Goal: Task Accomplishment & Management: Manage account settings

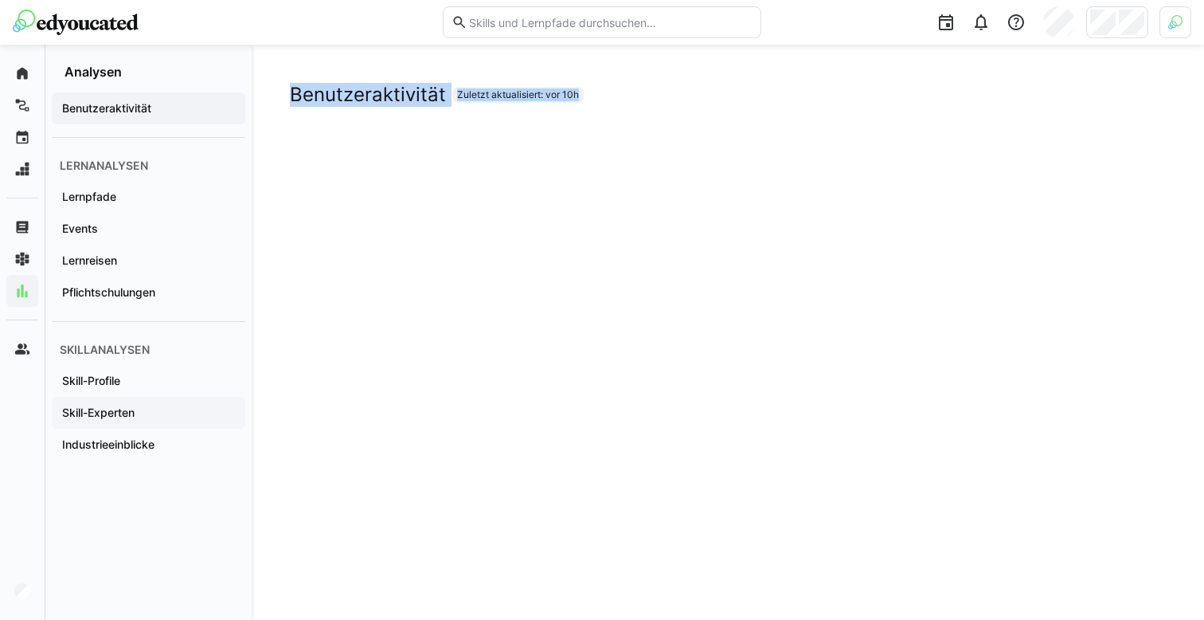
click at [0, 0] on app-navigation-label "Skill-Experten" at bounding box center [0, 0] width 0 height 0
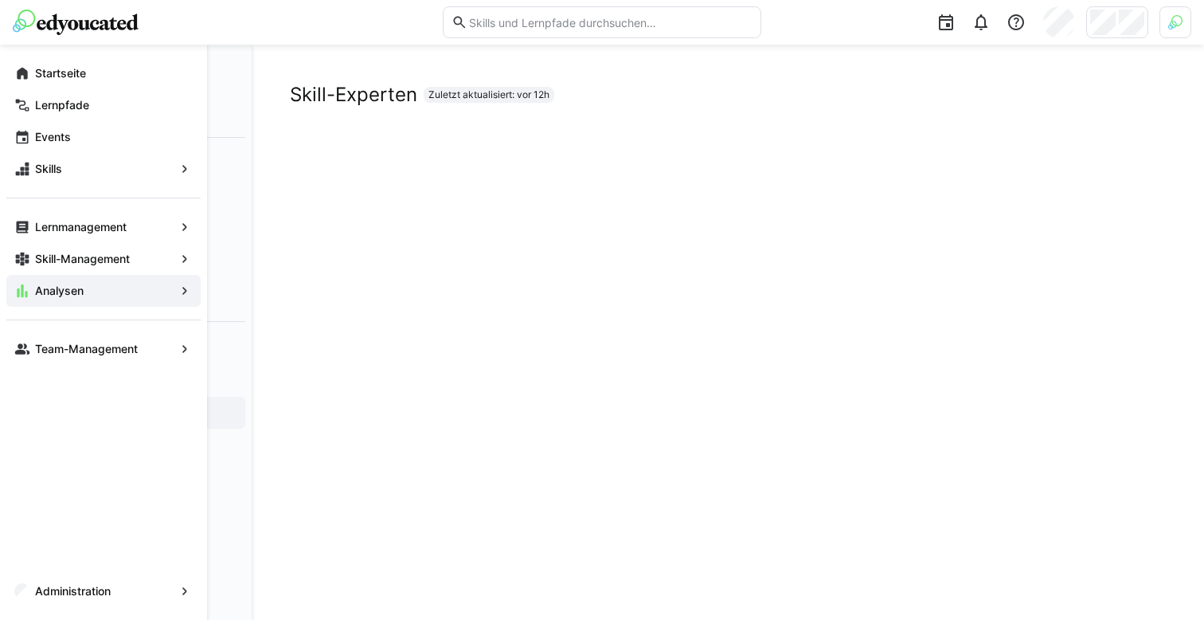
click at [0, 0] on app-navigation-label "Team-Management" at bounding box center [0, 0] width 0 height 0
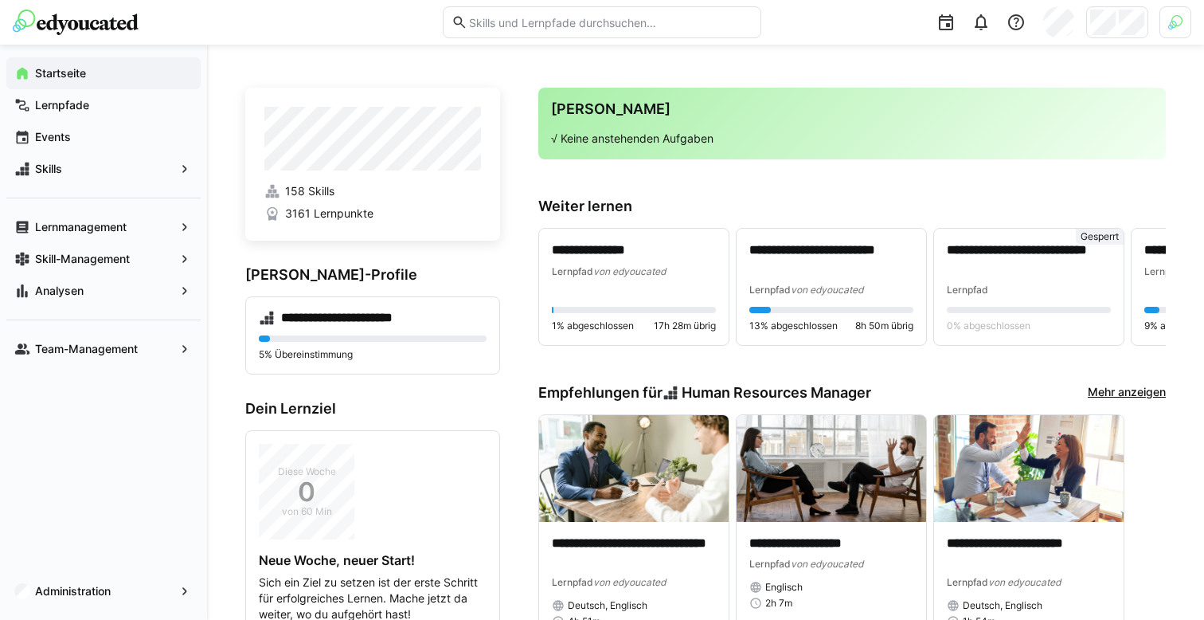
click at [1183, 30] on div at bounding box center [1176, 22] width 32 height 32
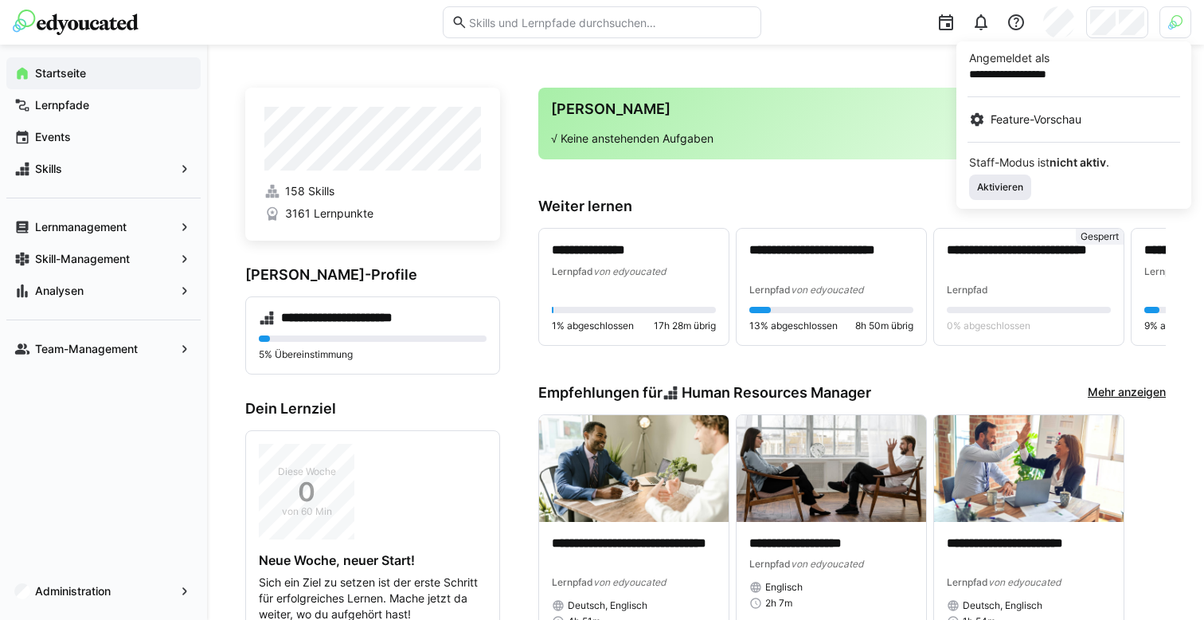
click at [988, 185] on span "Aktivieren" at bounding box center [1000, 187] width 49 height 13
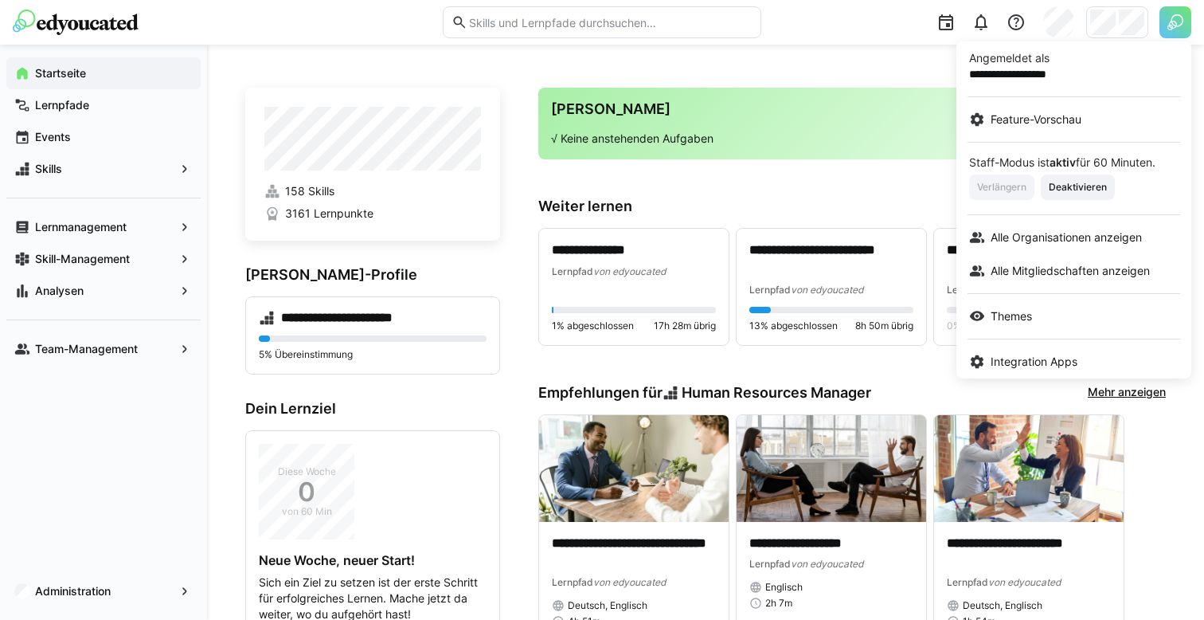
click at [1128, 40] on div "**********" at bounding box center [1073, 208] width 235 height 340
click at [1124, 33] on div at bounding box center [602, 310] width 1204 height 620
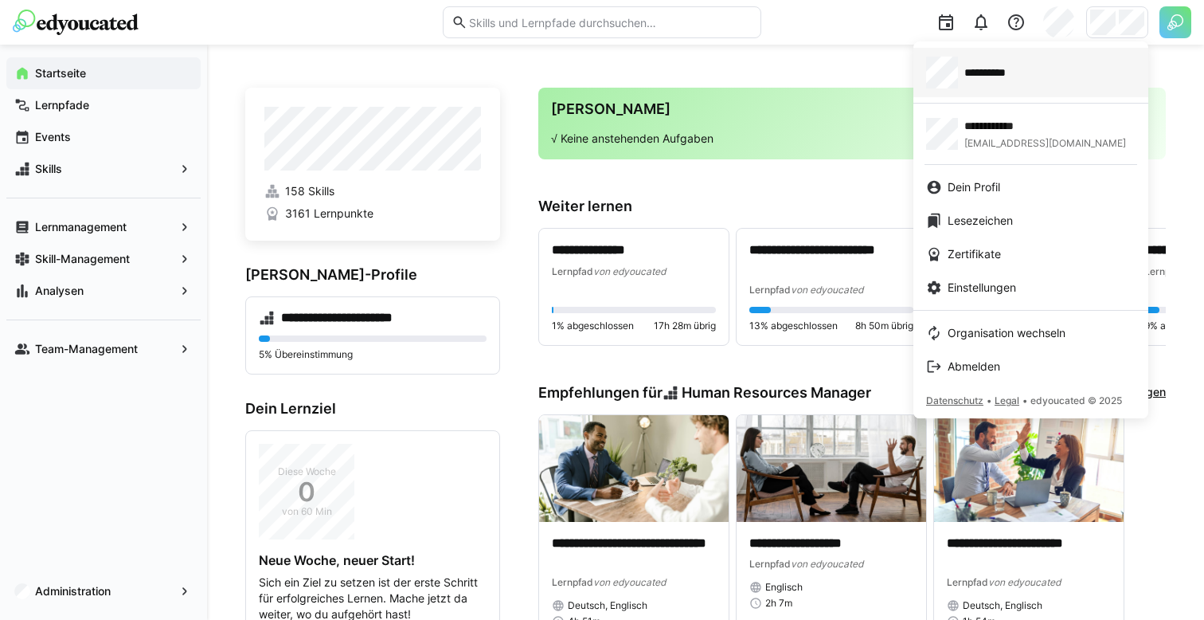
click at [1081, 68] on div "**********" at bounding box center [1030, 73] width 209 height 32
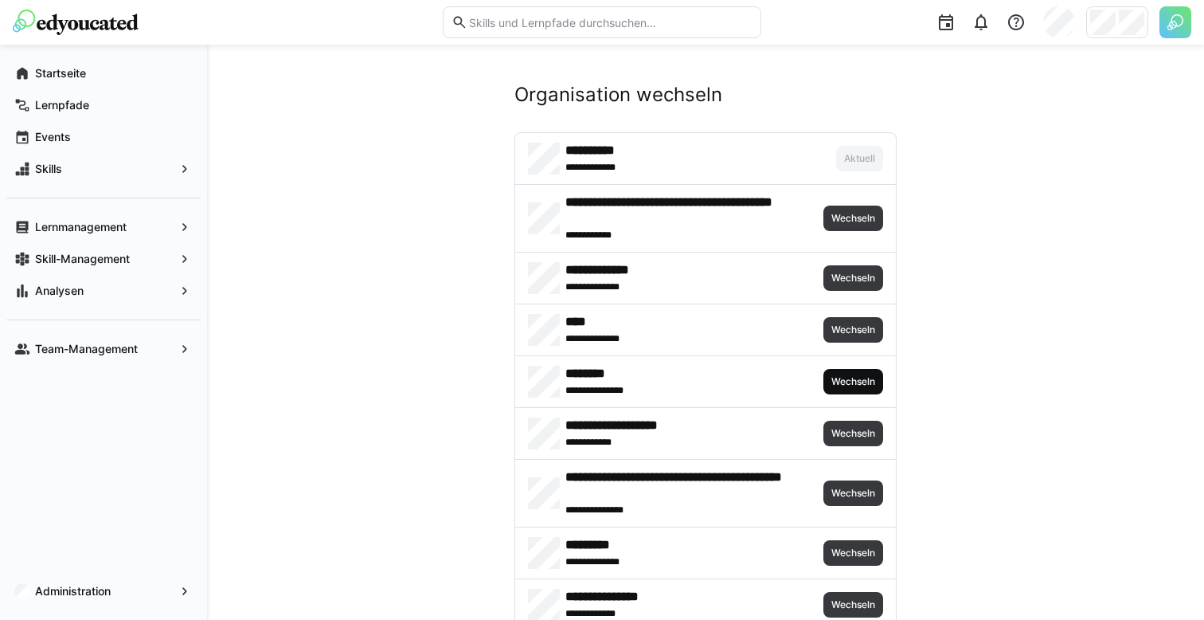
click at [830, 375] on span "Wechseln" at bounding box center [853, 381] width 47 height 13
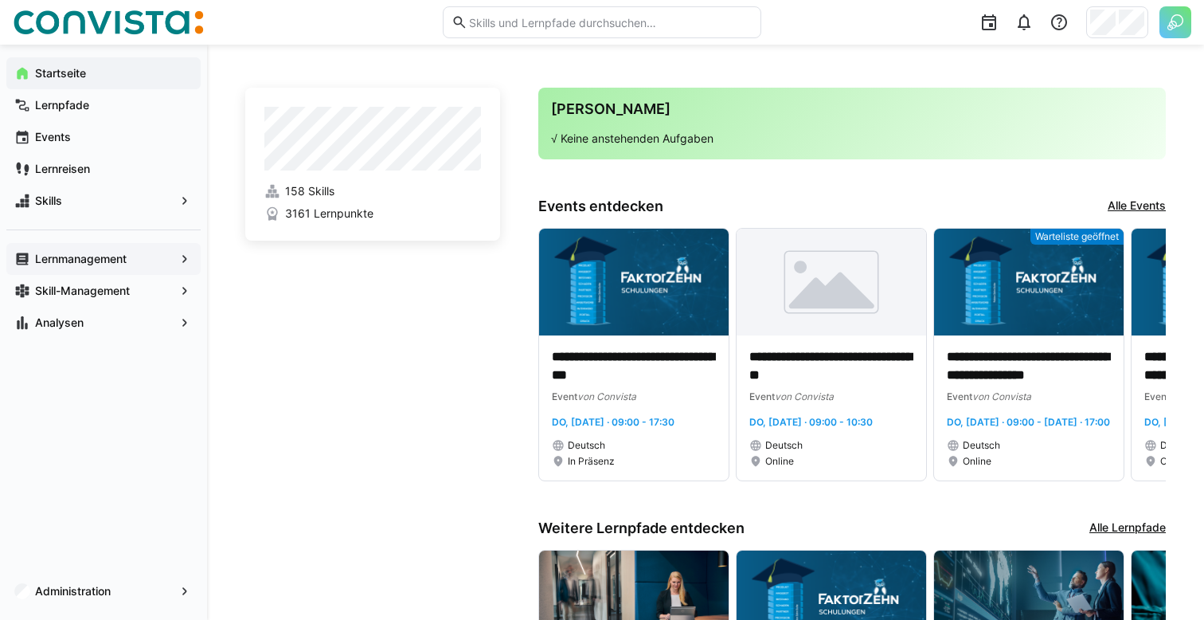
click at [0, 0] on app-navigation-label "Lernmanagement" at bounding box center [0, 0] width 0 height 0
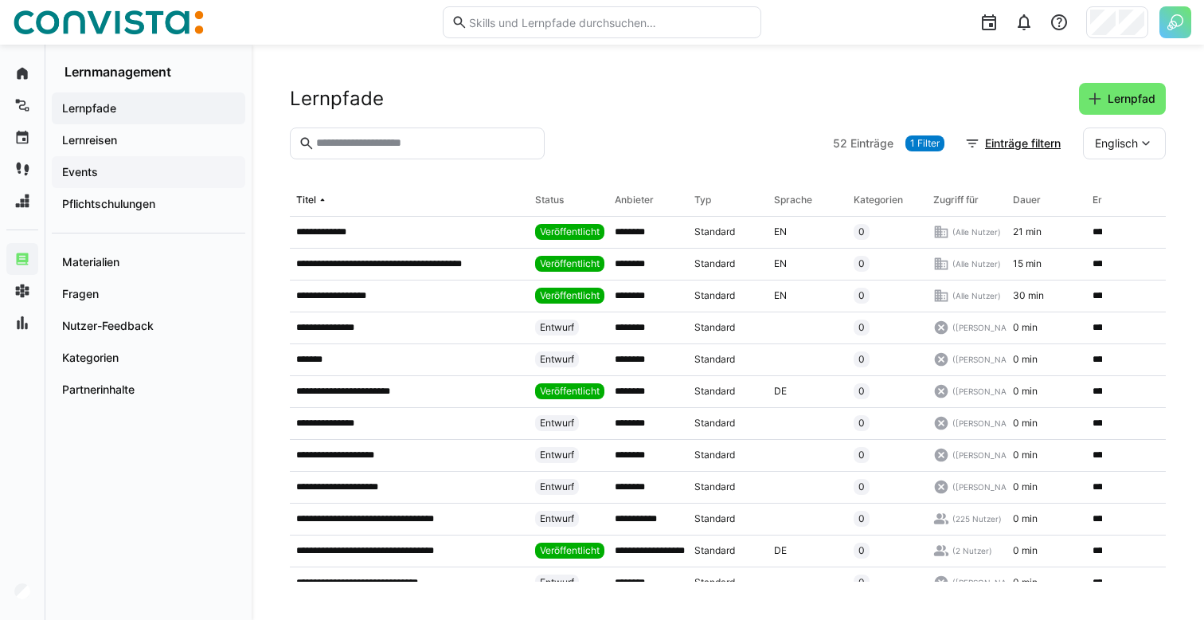
click at [160, 181] on div "Events" at bounding box center [149, 172] width 194 height 32
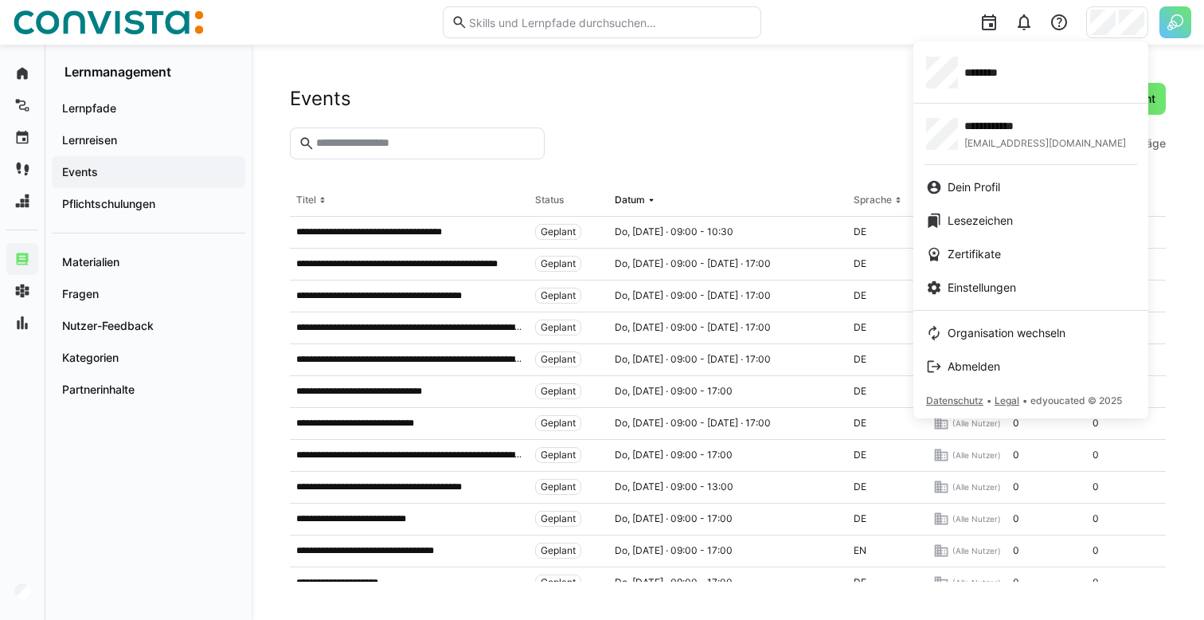
click at [831, 96] on div at bounding box center [602, 310] width 1204 height 620
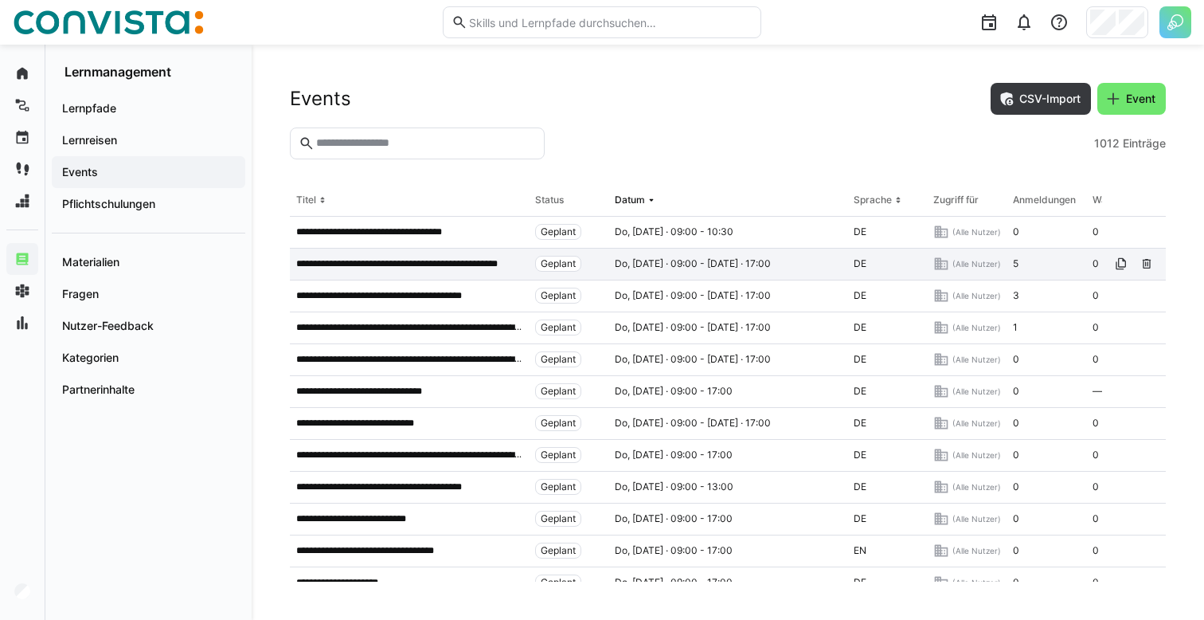
click at [433, 273] on div "**********" at bounding box center [409, 264] width 239 height 32
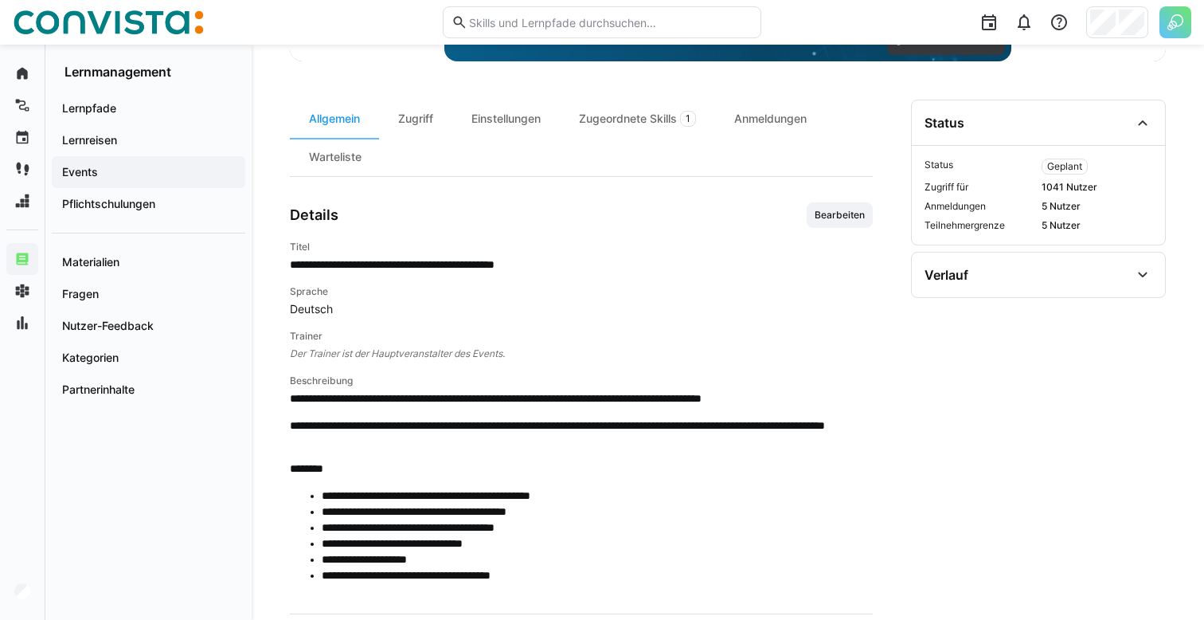
scroll to position [436, 0]
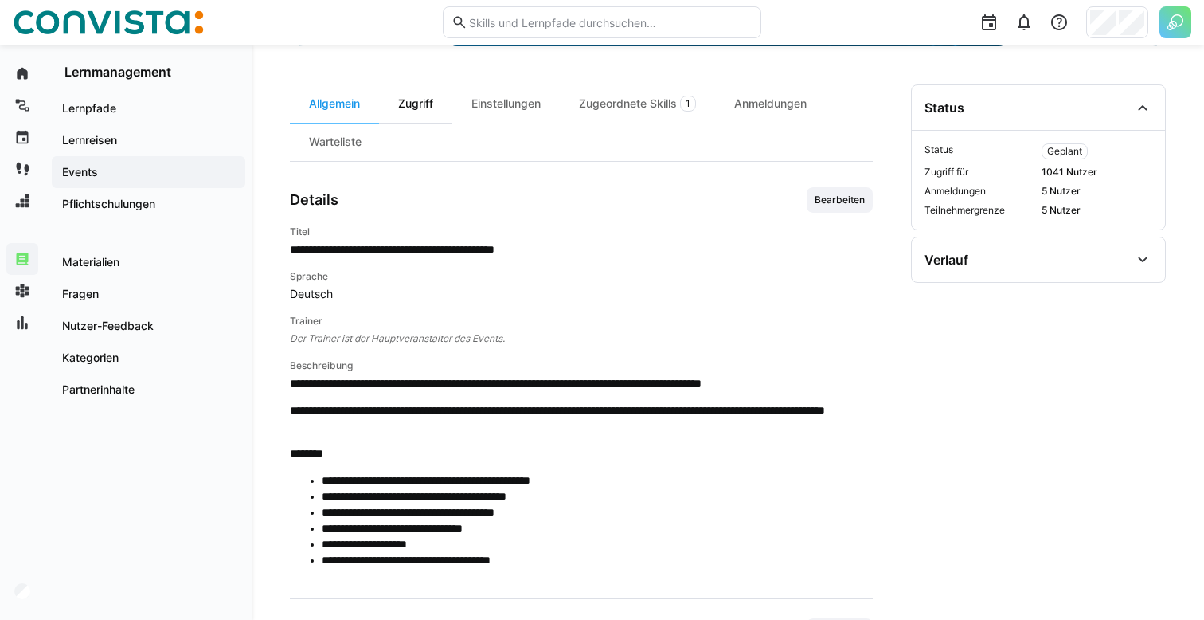
click at [419, 117] on div "Zugriff" at bounding box center [415, 103] width 73 height 38
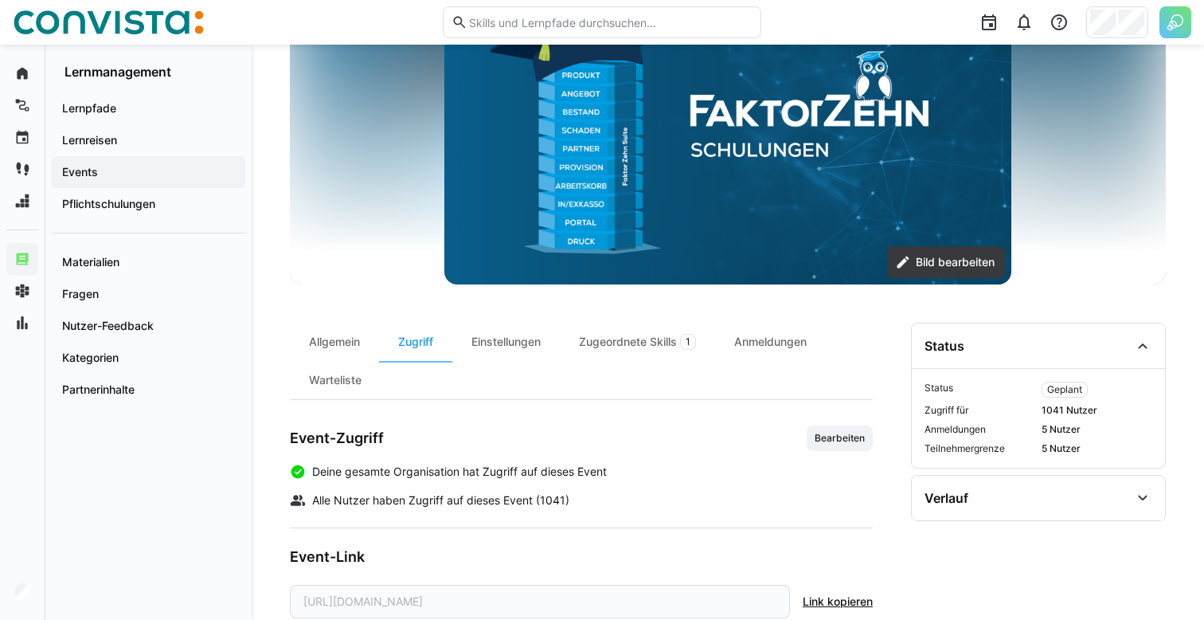
scroll to position [241, 0]
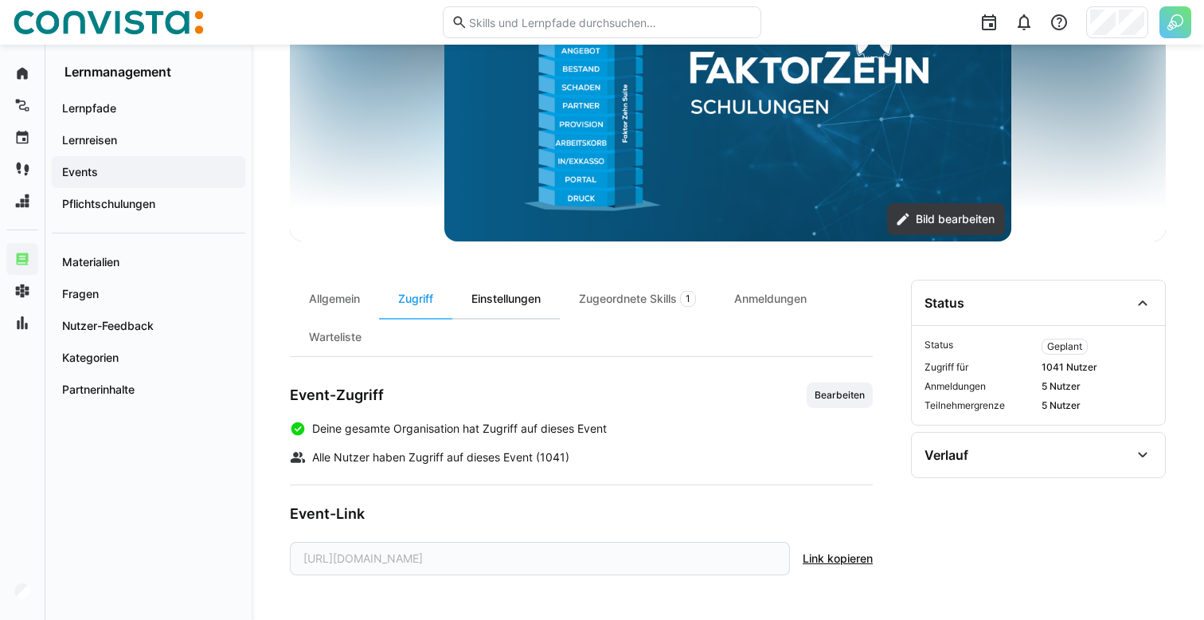
click at [507, 299] on div "Einstellungen" at bounding box center [506, 299] width 108 height 38
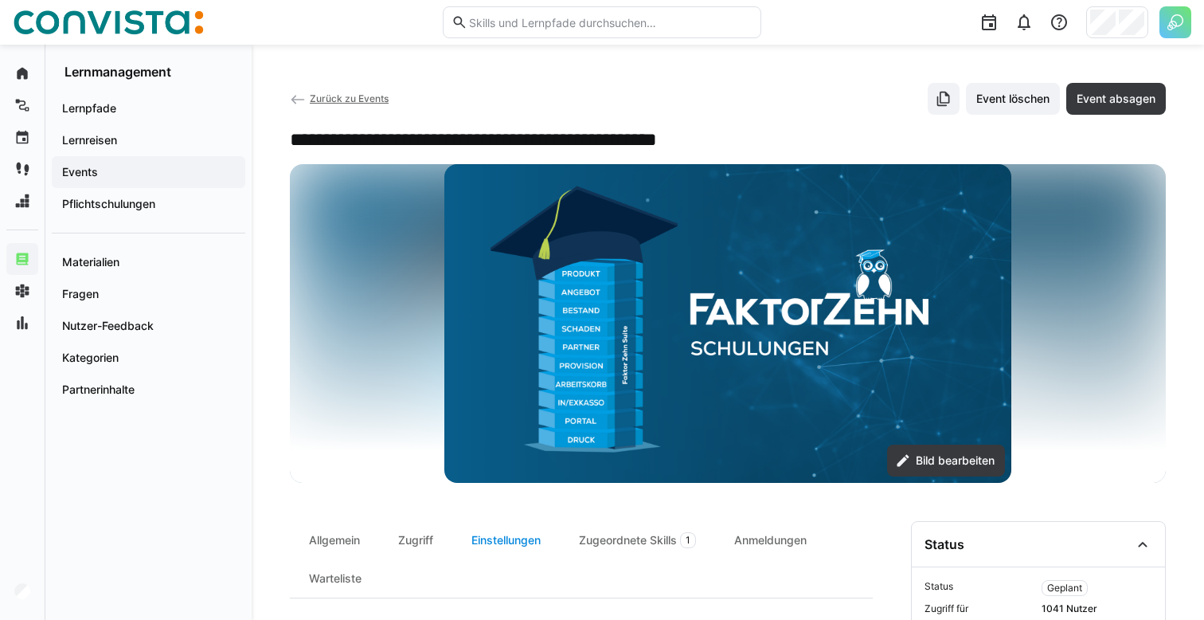
click at [507, 299] on img at bounding box center [727, 323] width 566 height 319
click at [596, 542] on div "Zugeordnete Skills 1" at bounding box center [637, 540] width 155 height 38
click at [767, 534] on div "Anmeldungen" at bounding box center [770, 540] width 111 height 38
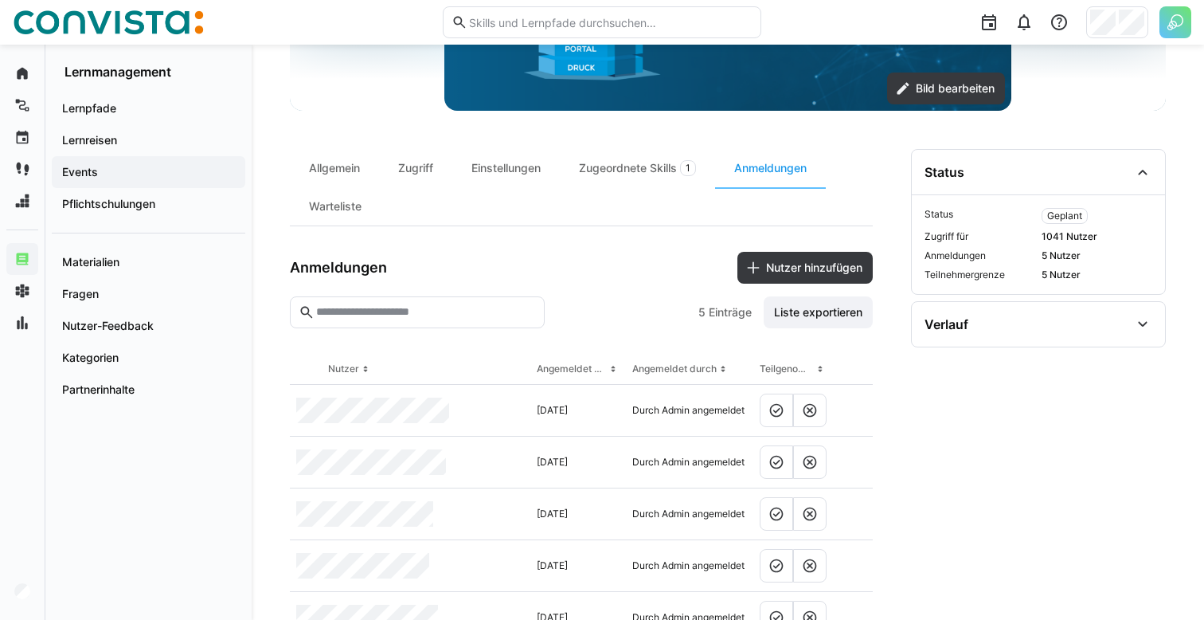
scroll to position [418, 0]
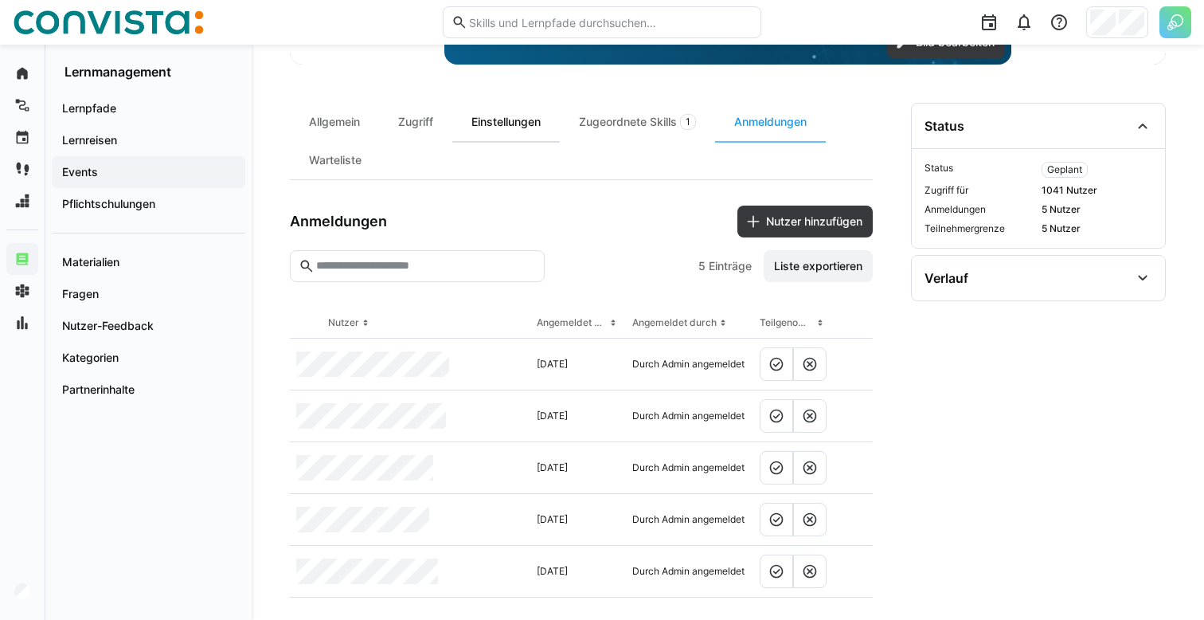
click at [540, 124] on div "Einstellungen" at bounding box center [506, 122] width 108 height 38
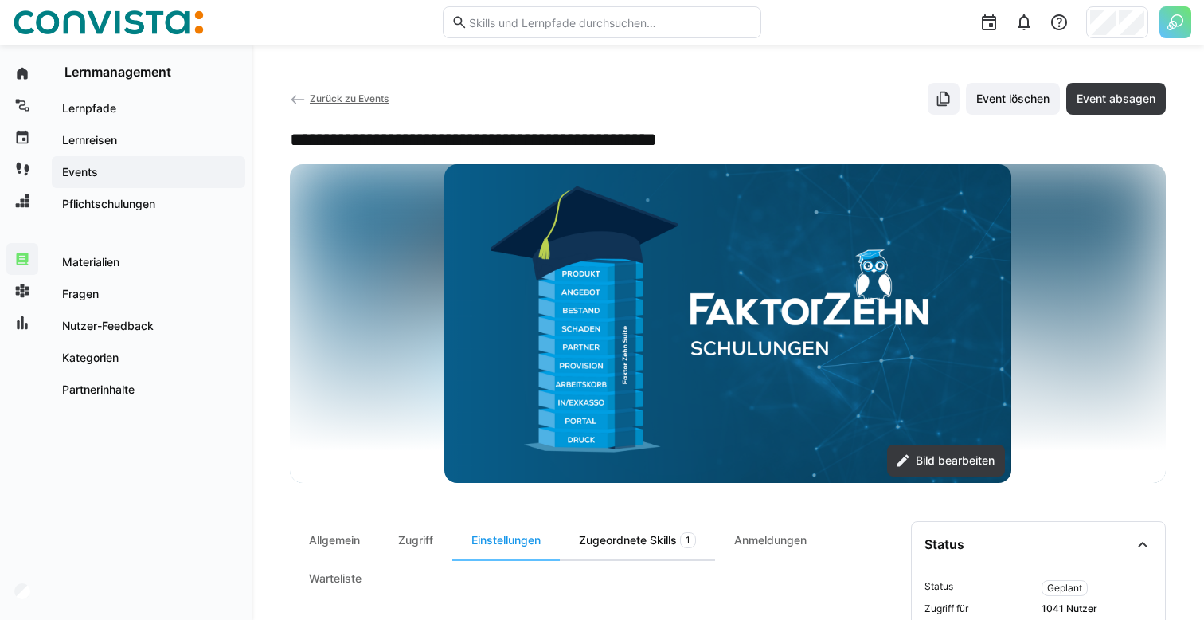
click at [675, 547] on div "Zugeordnete Skills 1" at bounding box center [637, 540] width 155 height 38
click at [409, 537] on div "Zugriff" at bounding box center [415, 540] width 73 height 38
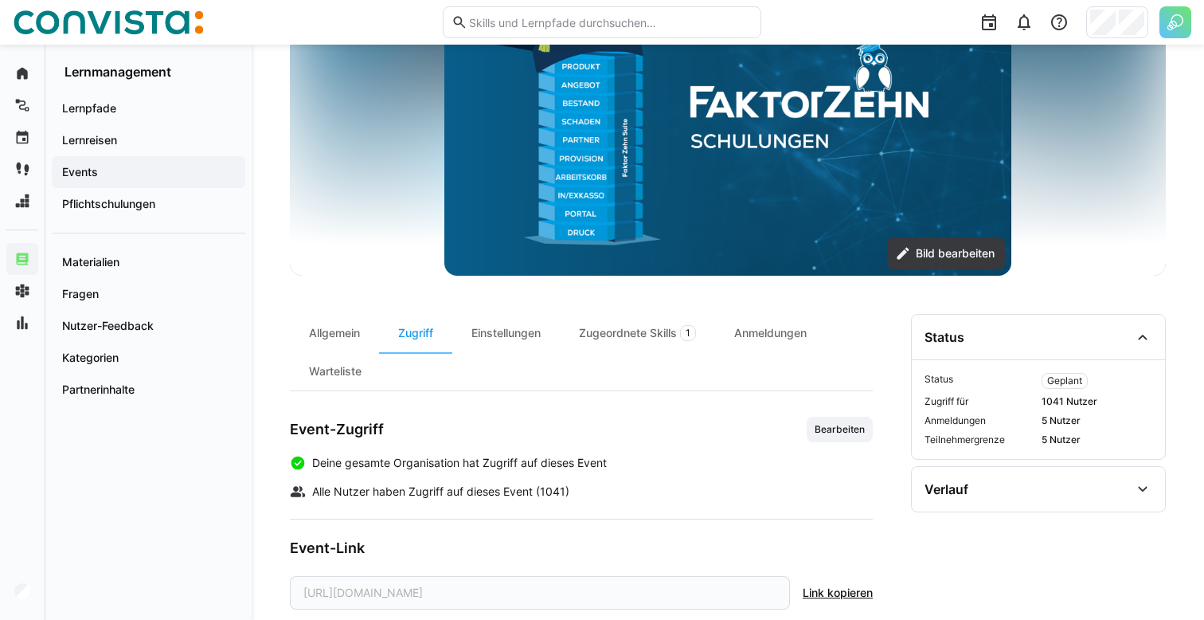
scroll to position [241, 0]
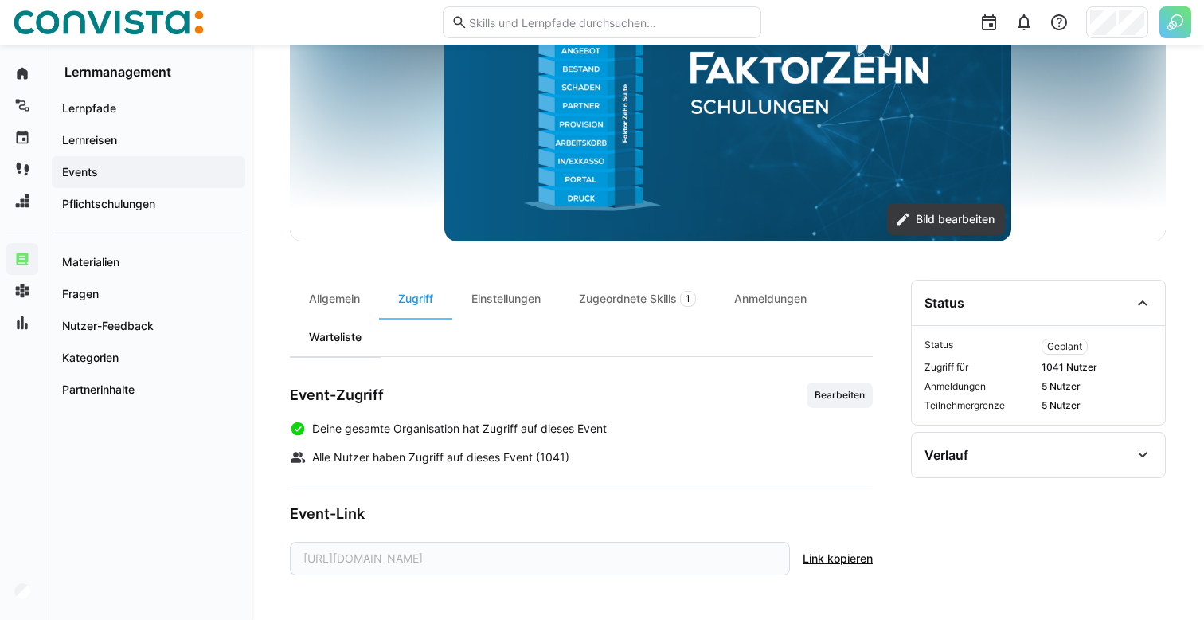
click at [331, 336] on div "Warteliste" at bounding box center [335, 337] width 91 height 38
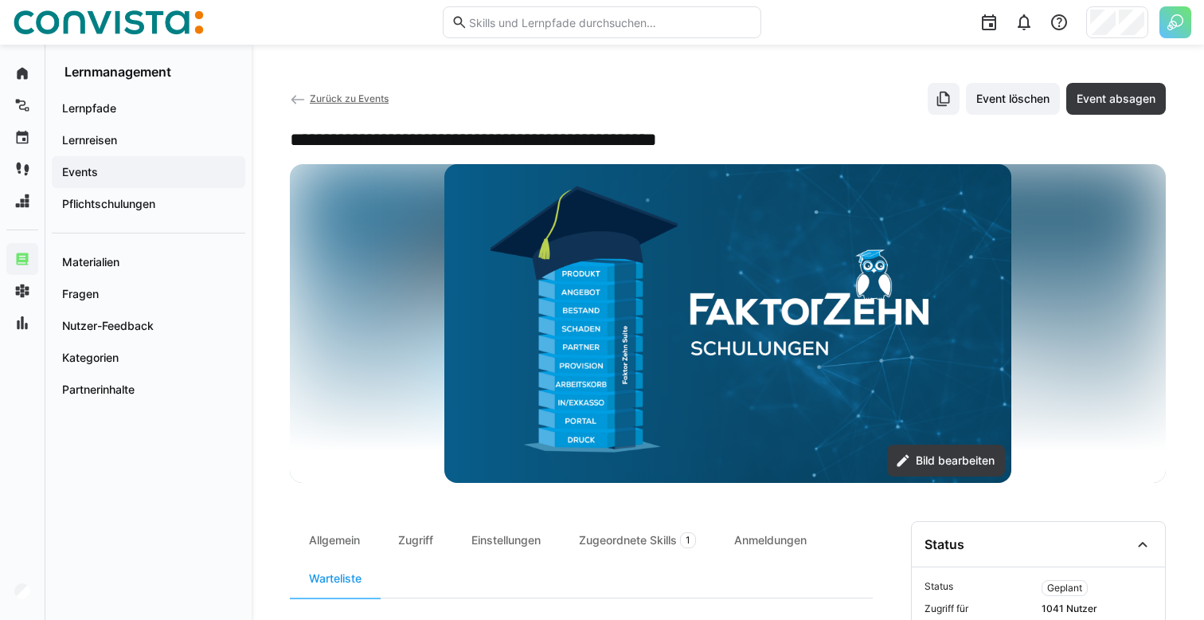
click at [333, 102] on span "Zurück zu Events" at bounding box center [349, 98] width 79 height 12
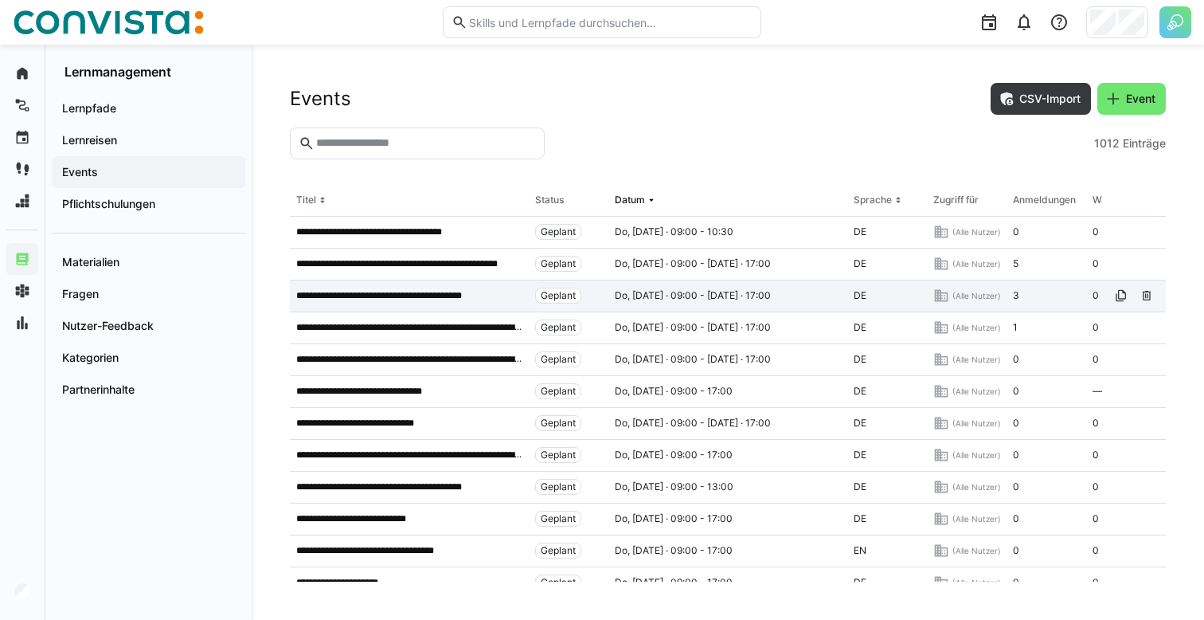
click at [384, 299] on p "**********" at bounding box center [398, 295] width 205 height 13
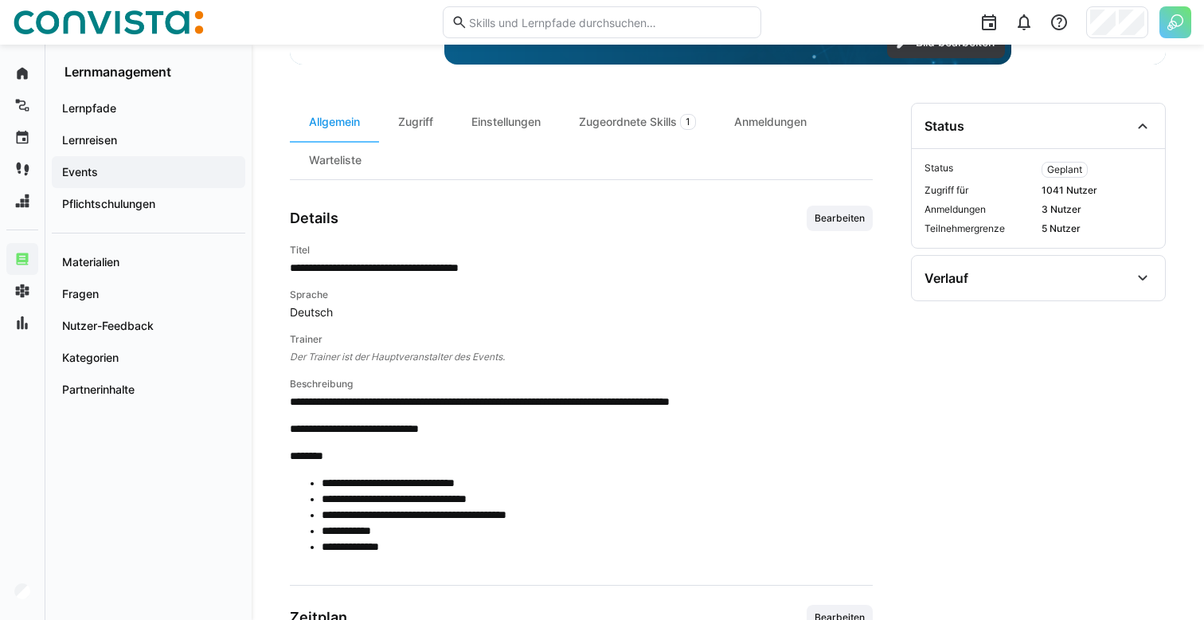
scroll to position [424, 0]
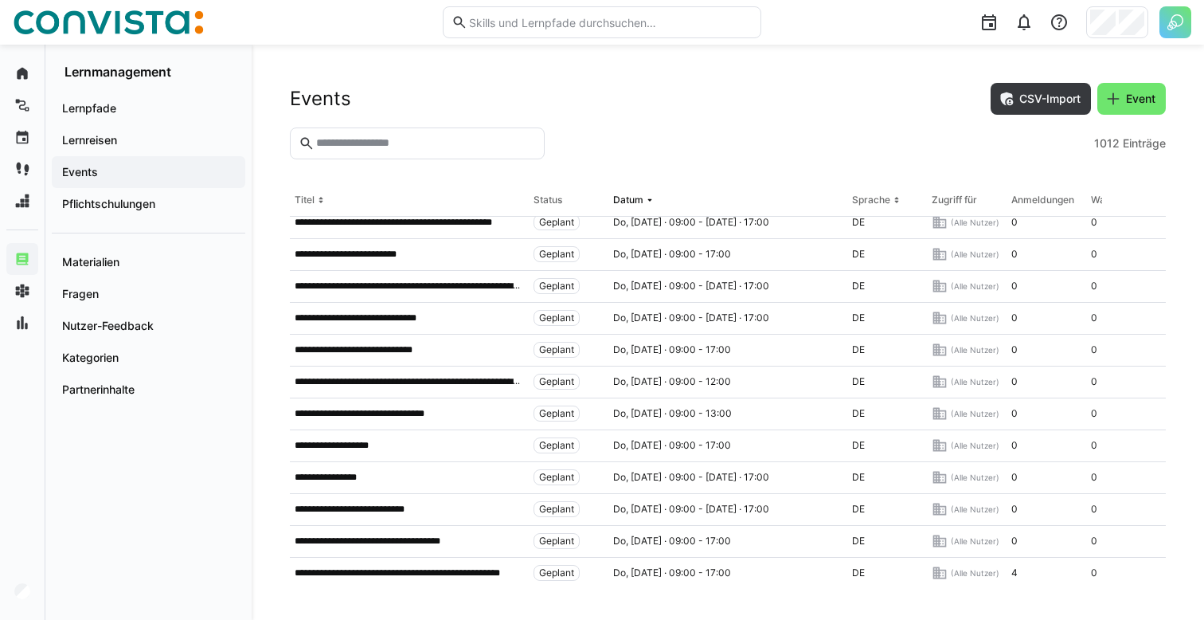
scroll to position [3545, 2]
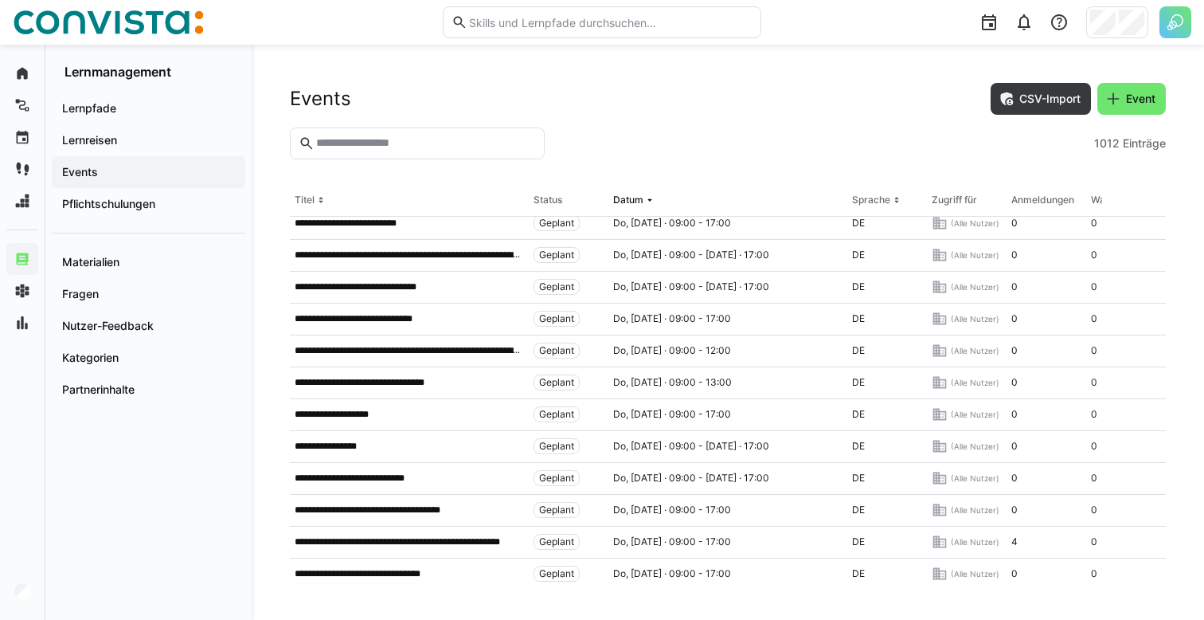
click at [435, 404] on div "**********" at bounding box center [407, 415] width 239 height 32
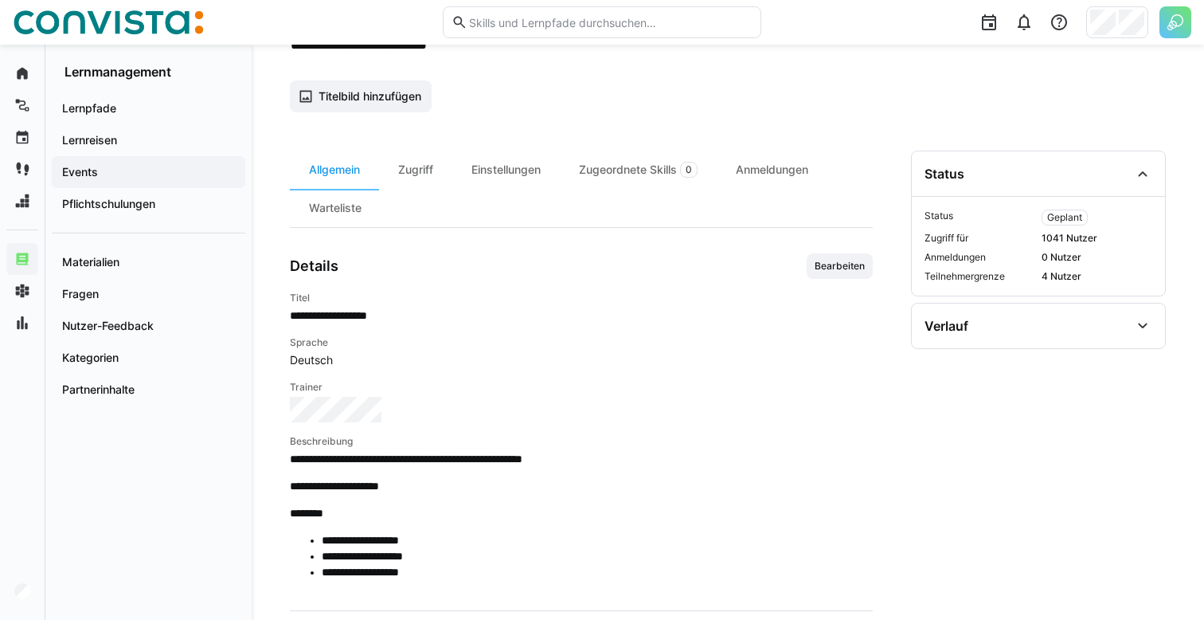
scroll to position [100, 0]
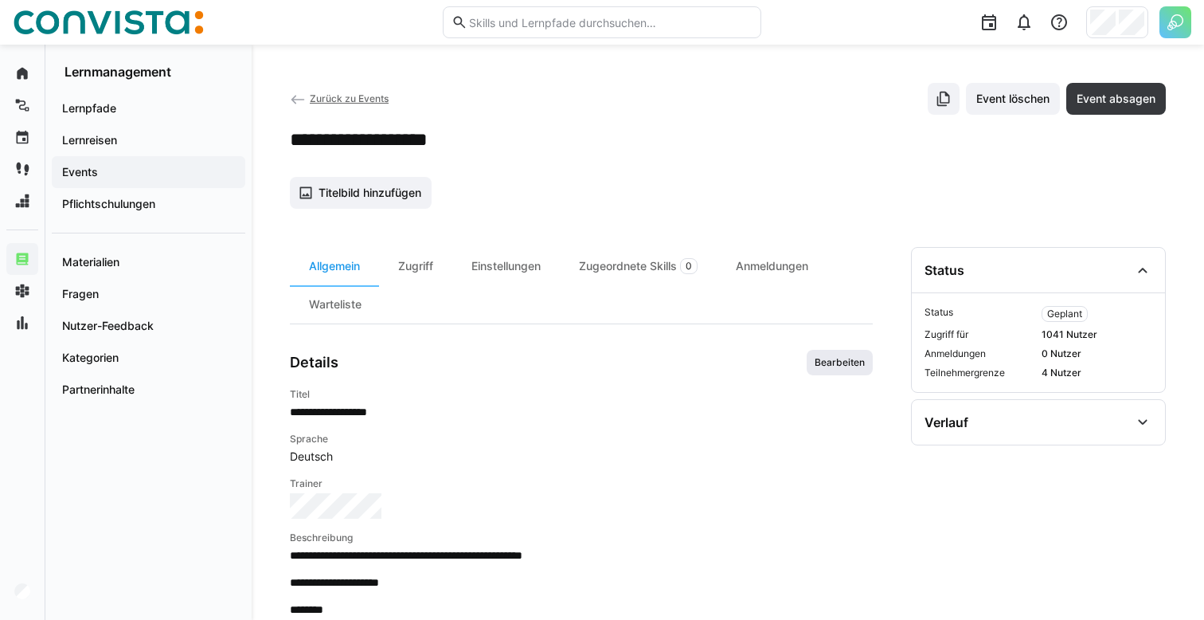
click at [834, 362] on span "Bearbeiten" at bounding box center [839, 362] width 53 height 13
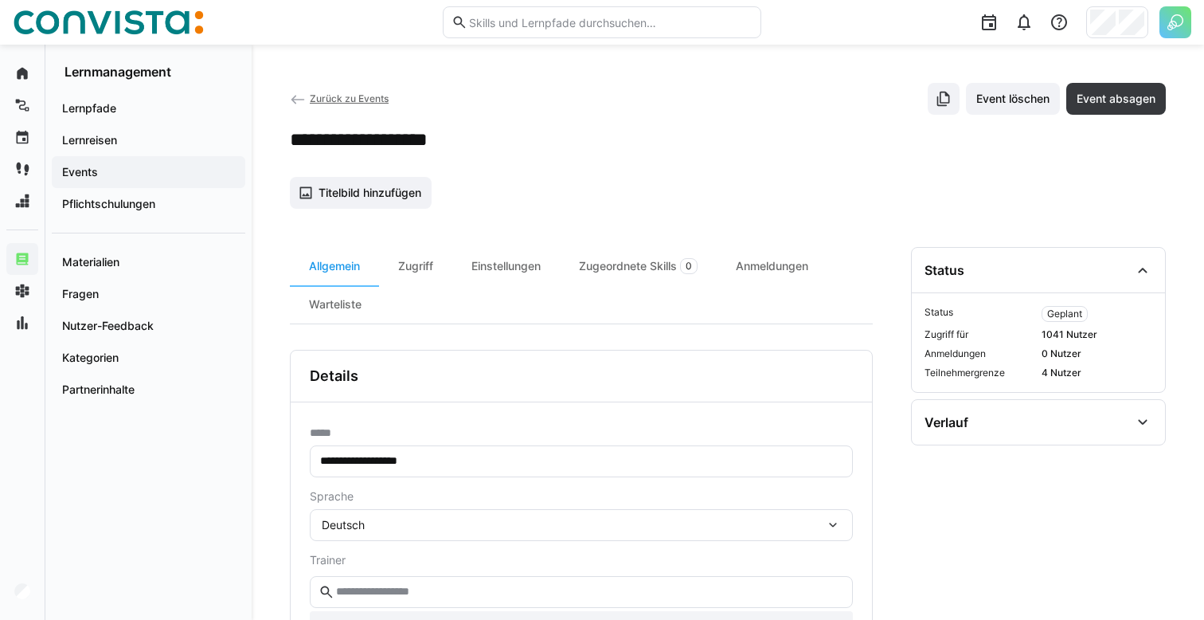
scroll to position [460, 0]
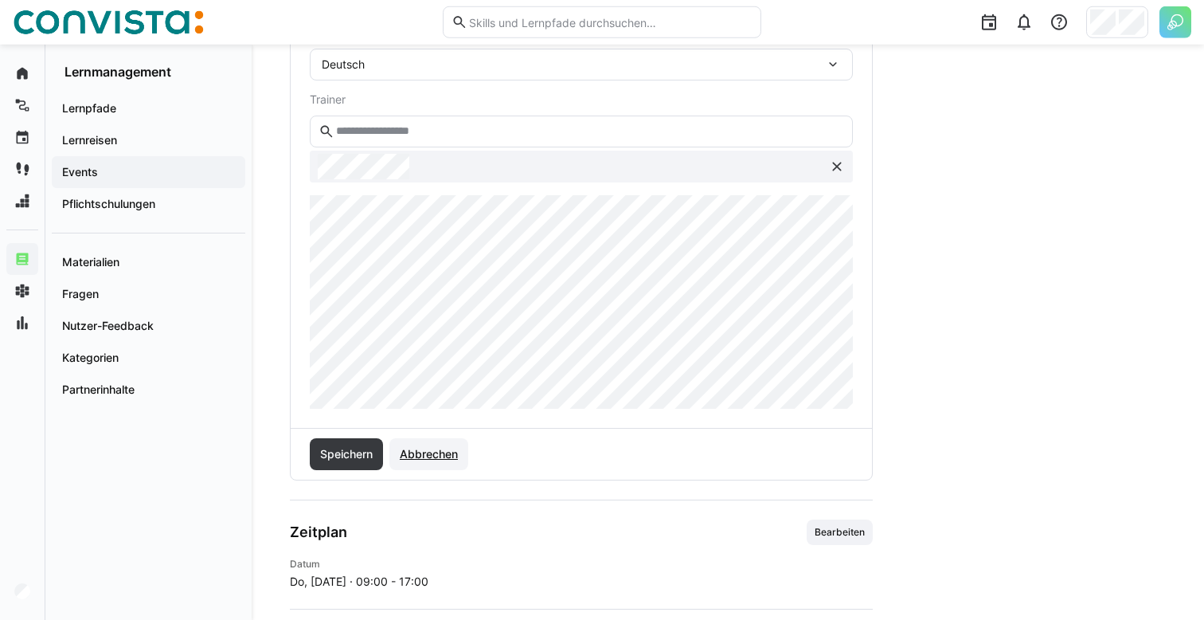
click at [457, 450] on span "Abbrechen" at bounding box center [428, 454] width 63 height 16
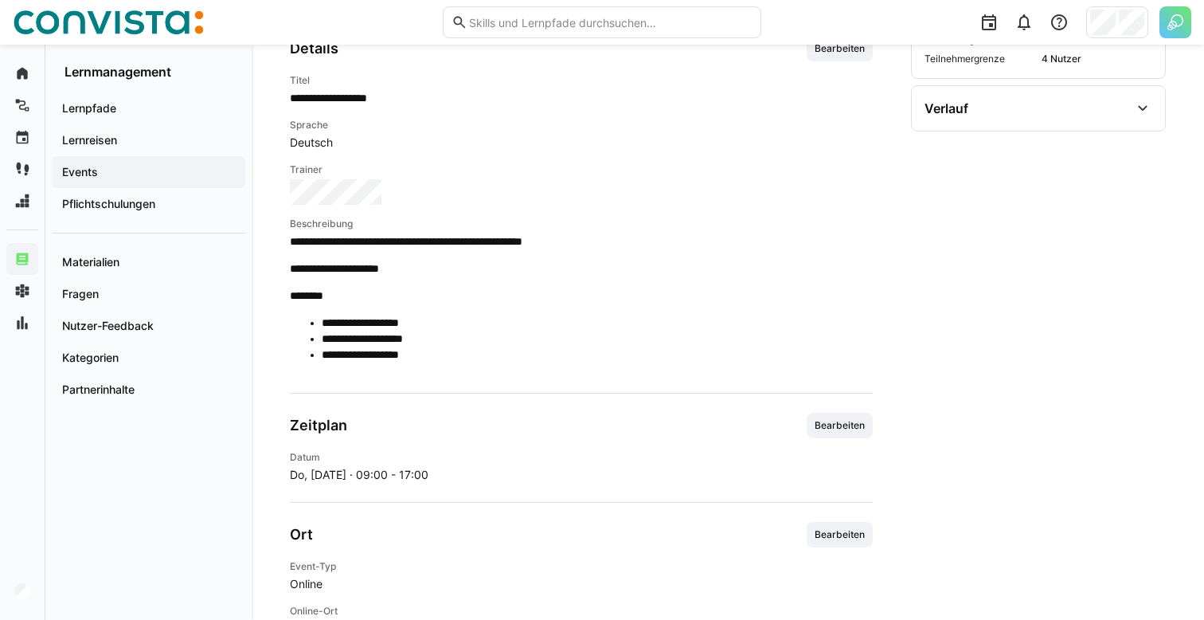
scroll to position [0, 0]
